Goal: Task Accomplishment & Management: Use online tool/utility

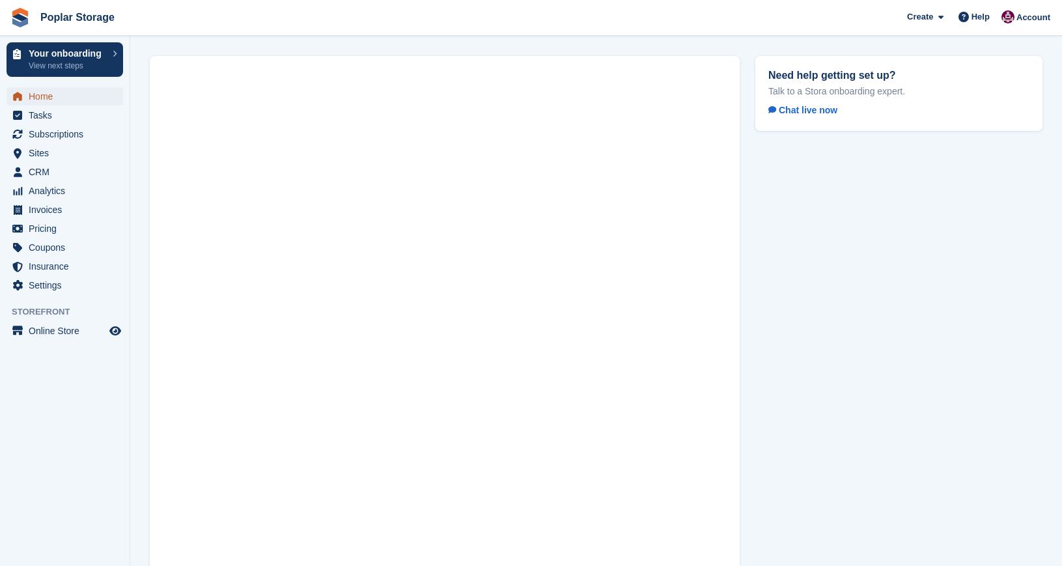
click at [59, 98] on span "Home" at bounding box center [68, 96] width 78 height 18
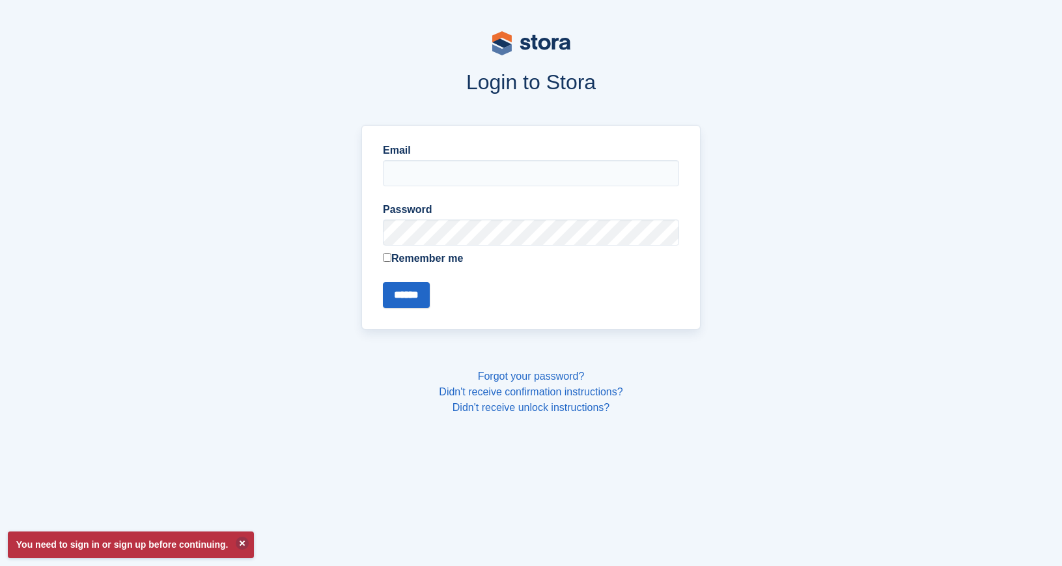
type input "**********"
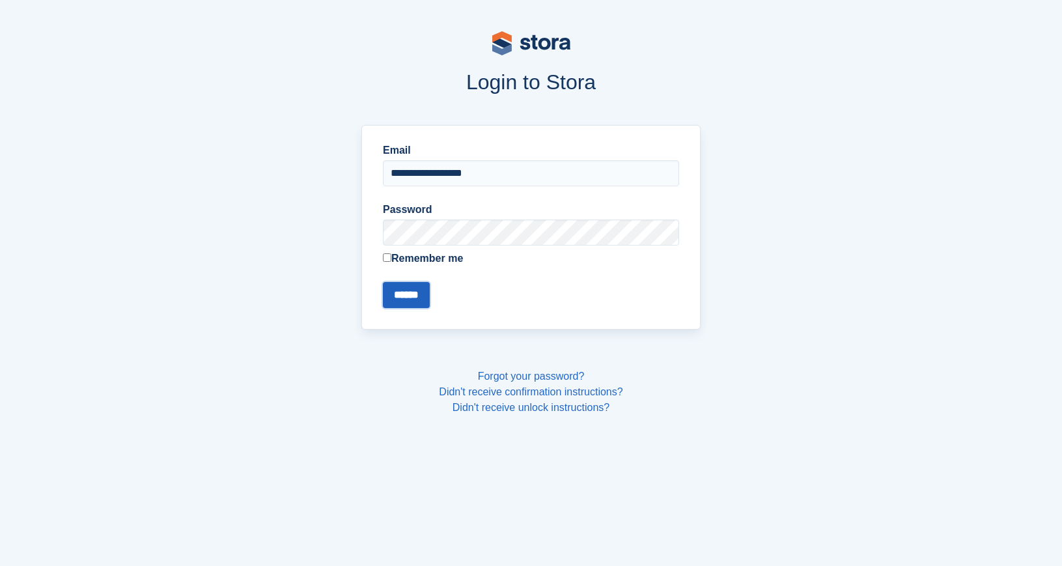
click at [412, 292] on input "******" at bounding box center [406, 295] width 47 height 26
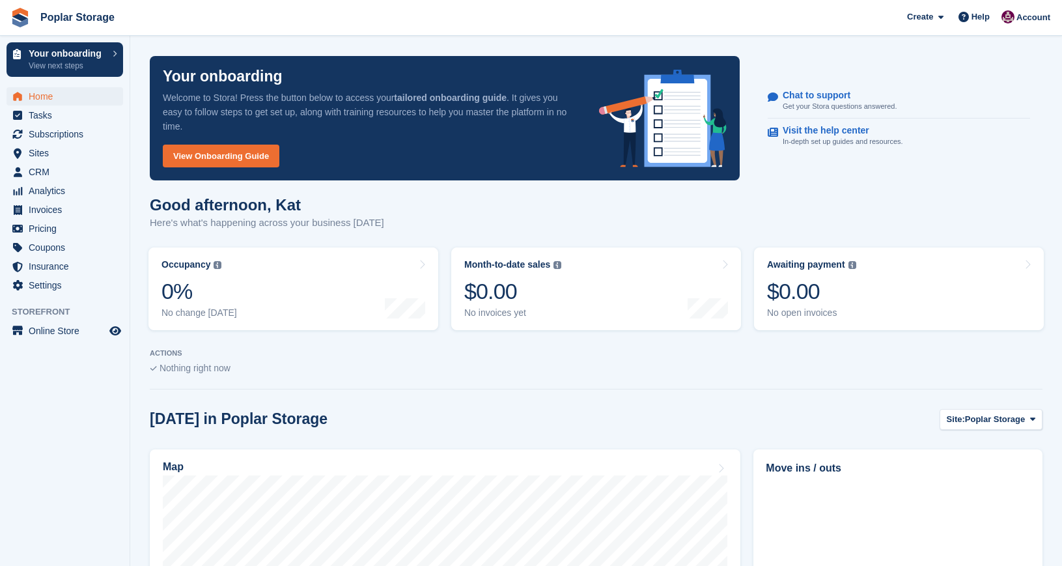
click at [412, 292] on div at bounding box center [405, 288] width 40 height 59
